Goal: Entertainment & Leisure: Consume media (video, audio)

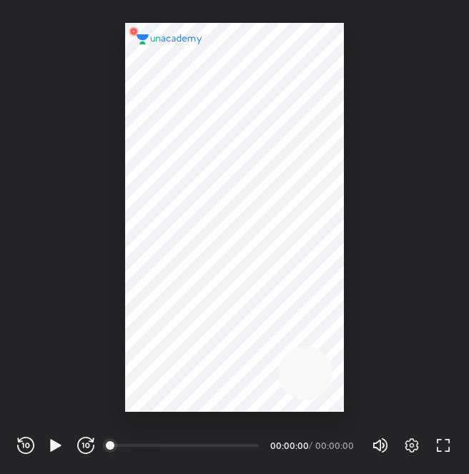
scroll to position [474, 469]
click at [63, 444] on icon "button" at bounding box center [55, 444] width 17 height 17
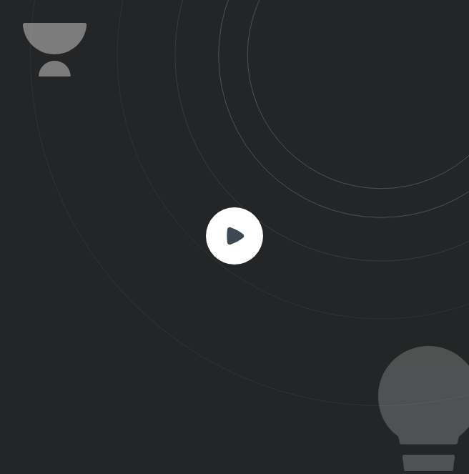
click at [209, 252] on icon at bounding box center [234, 235] width 57 height 57
click at [233, 236] on icon at bounding box center [234, 234] width 17 height 17
click at [248, 244] on rect at bounding box center [234, 235] width 57 height 57
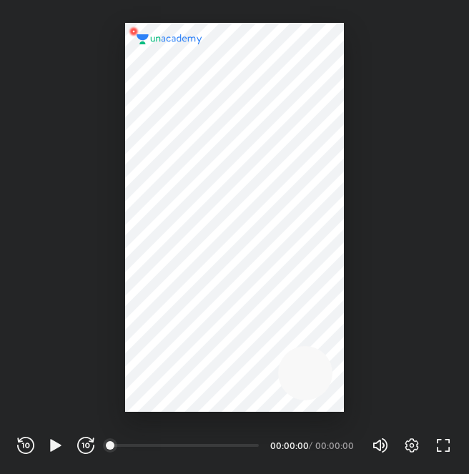
scroll to position [474, 469]
click at [57, 446] on icon "button" at bounding box center [55, 445] width 11 height 12
